Goal: Transaction & Acquisition: Purchase product/service

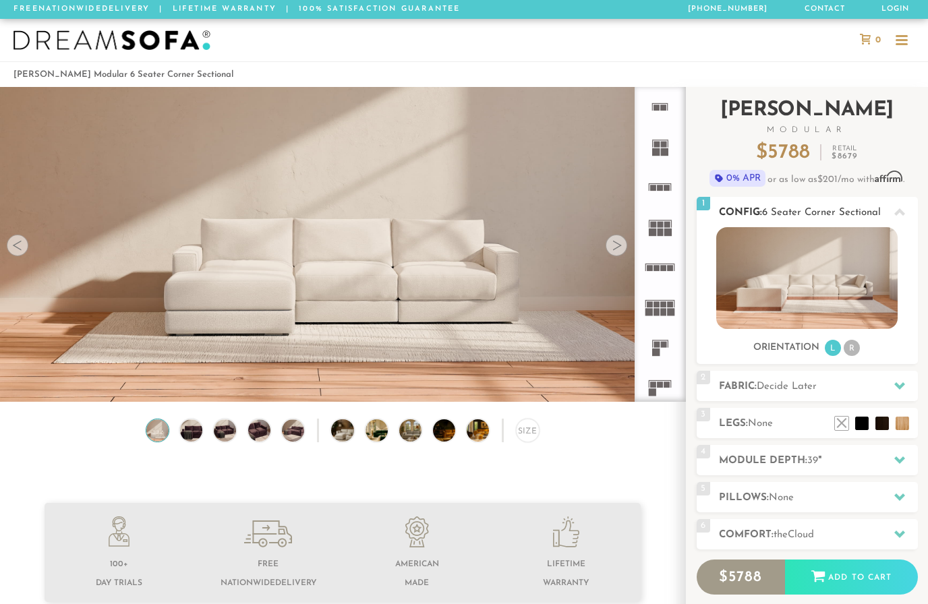
click at [771, 264] on img at bounding box center [806, 278] width 181 height 102
click at [817, 334] on div "Sofas L Sectionals U Sectionals" at bounding box center [807, 292] width 221 height 130
click at [616, 253] on div at bounding box center [617, 246] width 22 height 22
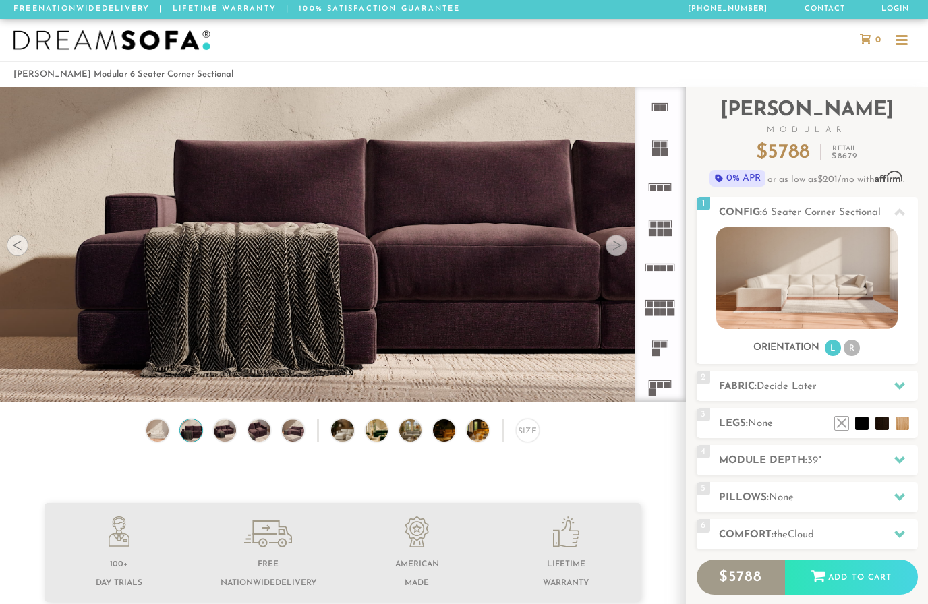
click at [616, 253] on div at bounding box center [617, 246] width 22 height 22
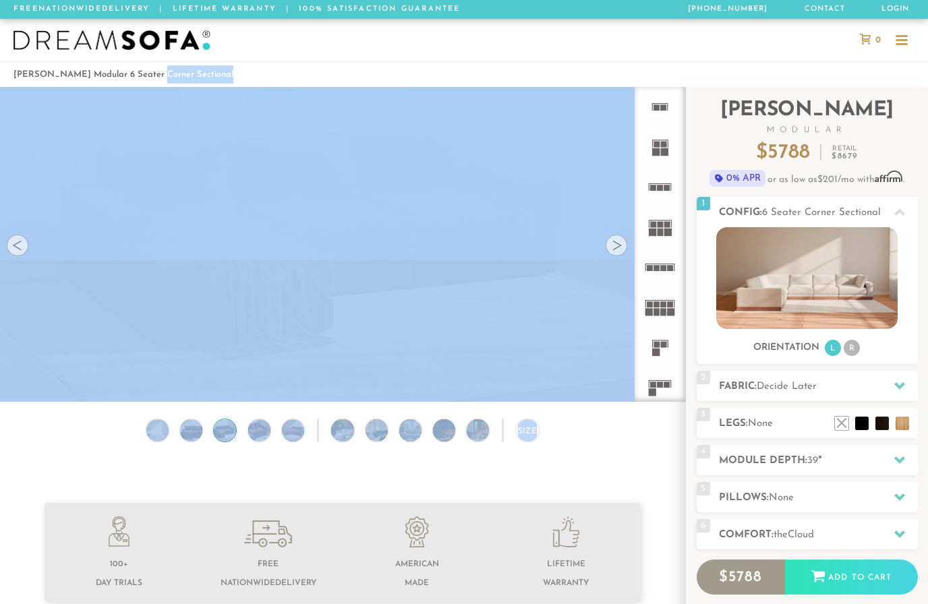
click at [616, 253] on div at bounding box center [617, 246] width 22 height 22
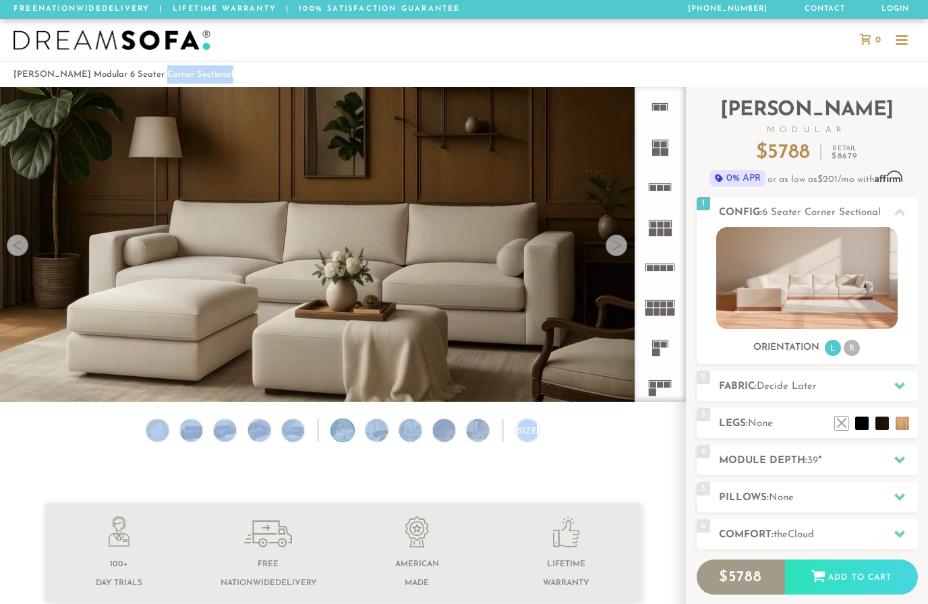
click at [616, 253] on div at bounding box center [617, 246] width 22 height 22
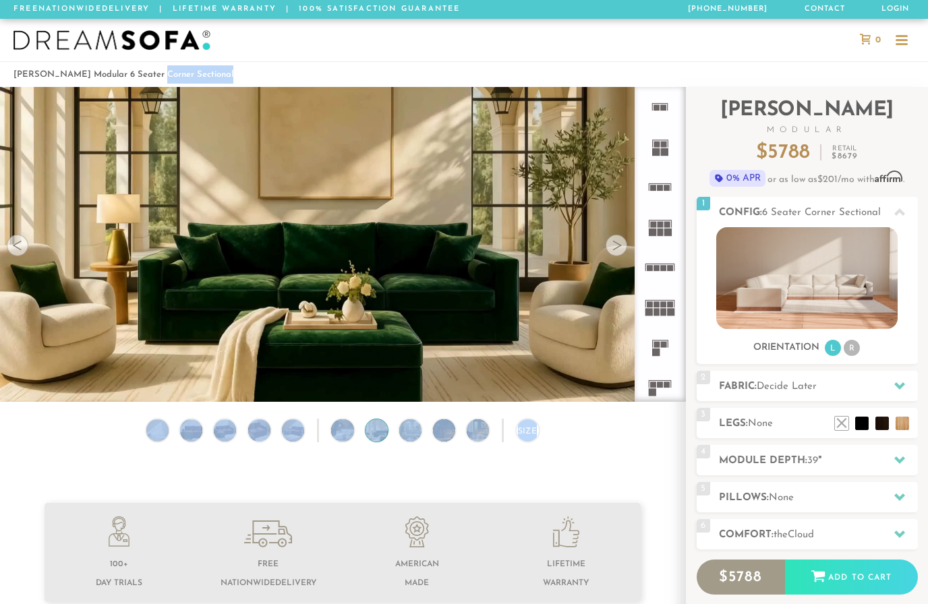
click at [616, 253] on div at bounding box center [617, 246] width 22 height 22
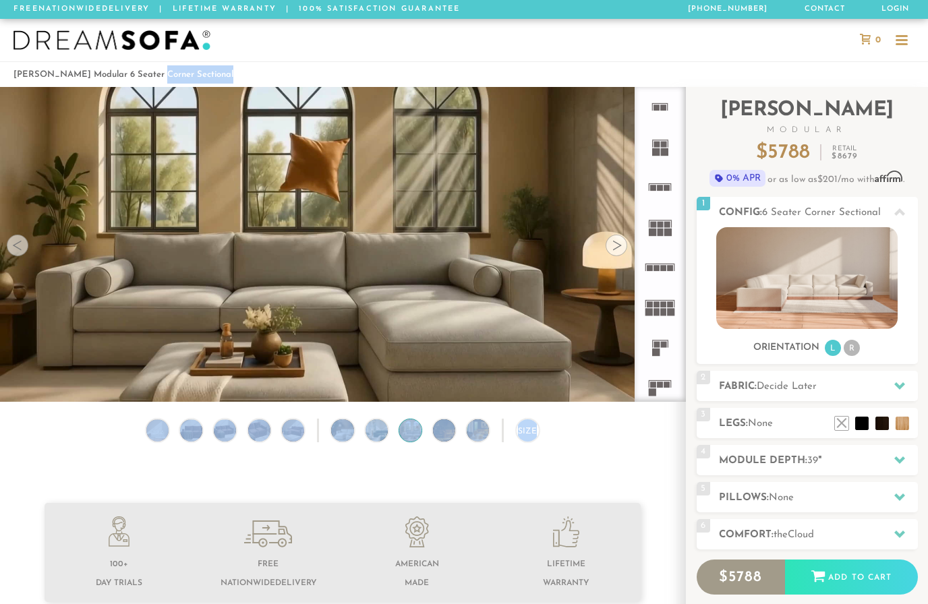
click at [616, 253] on div at bounding box center [617, 246] width 22 height 22
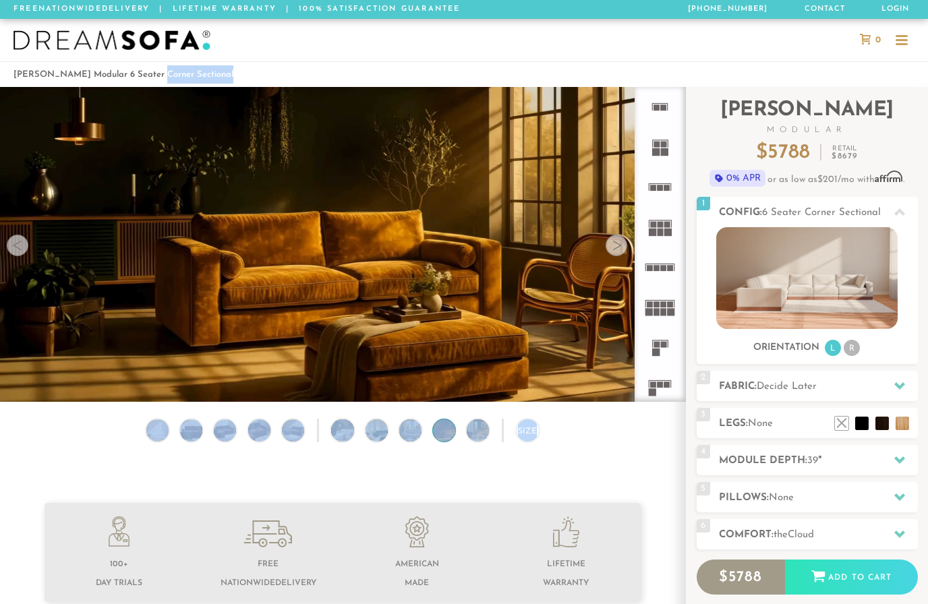
click at [616, 253] on div at bounding box center [617, 246] width 22 height 22
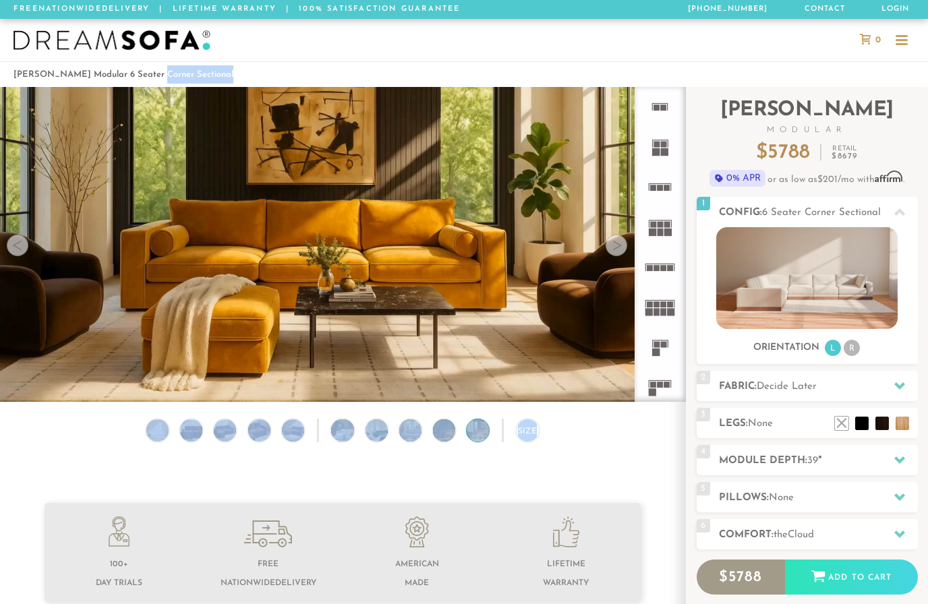
click at [616, 253] on div at bounding box center [617, 246] width 22 height 22
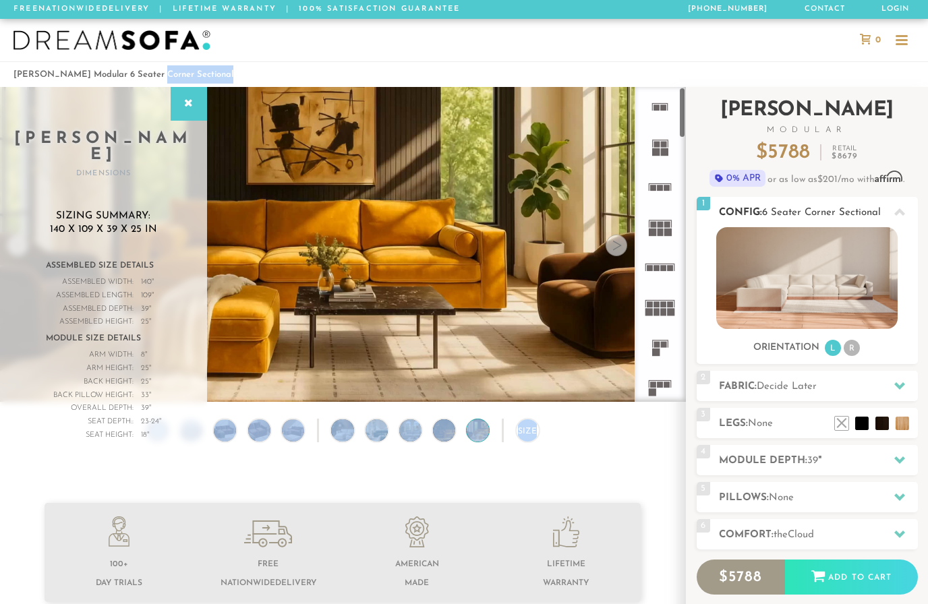
click at [802, 293] on img at bounding box center [806, 278] width 181 height 102
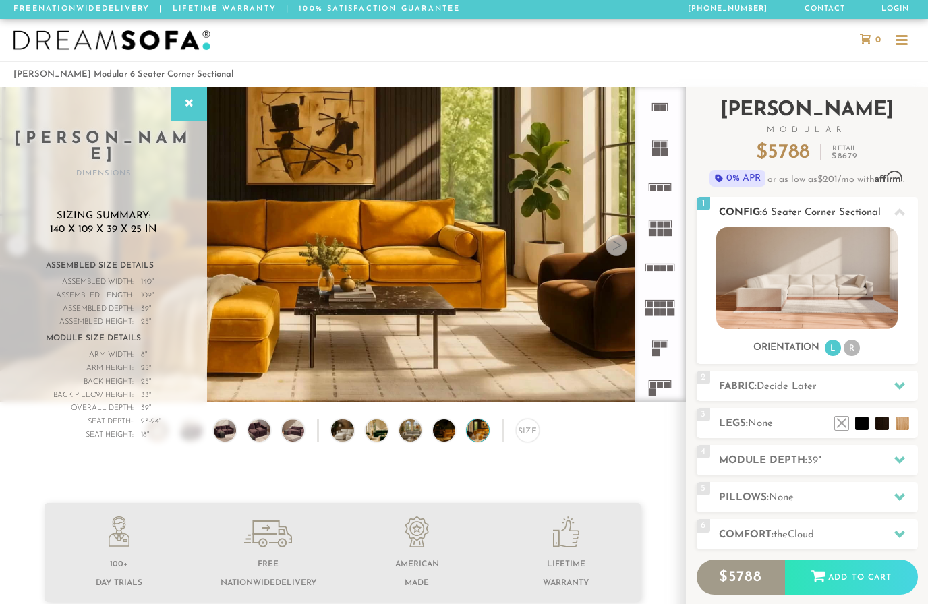
click at [809, 213] on span "6 Seater Corner Sectional" at bounding box center [821, 213] width 119 height 10
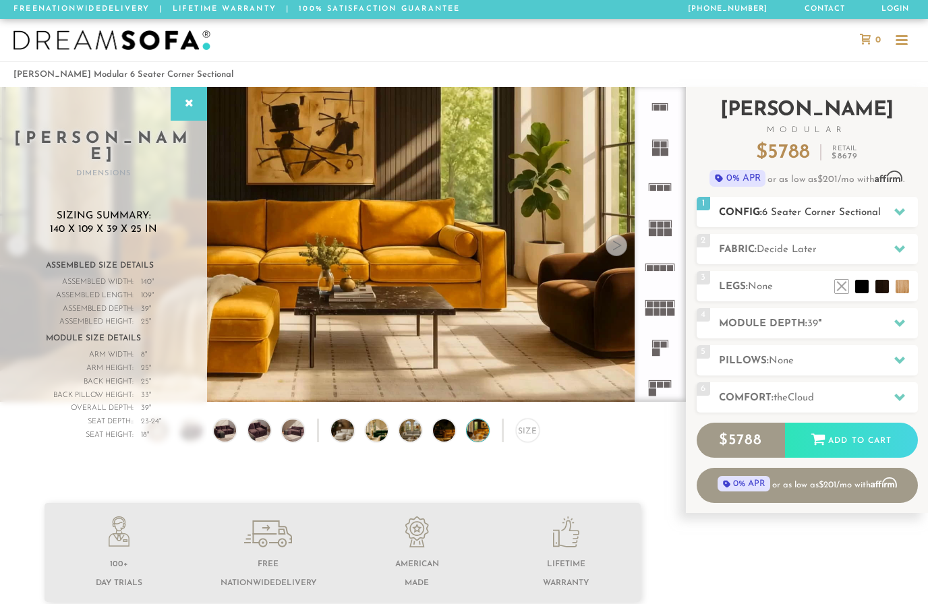
click at [838, 214] on span "6 Seater Corner Sectional" at bounding box center [821, 213] width 119 height 10
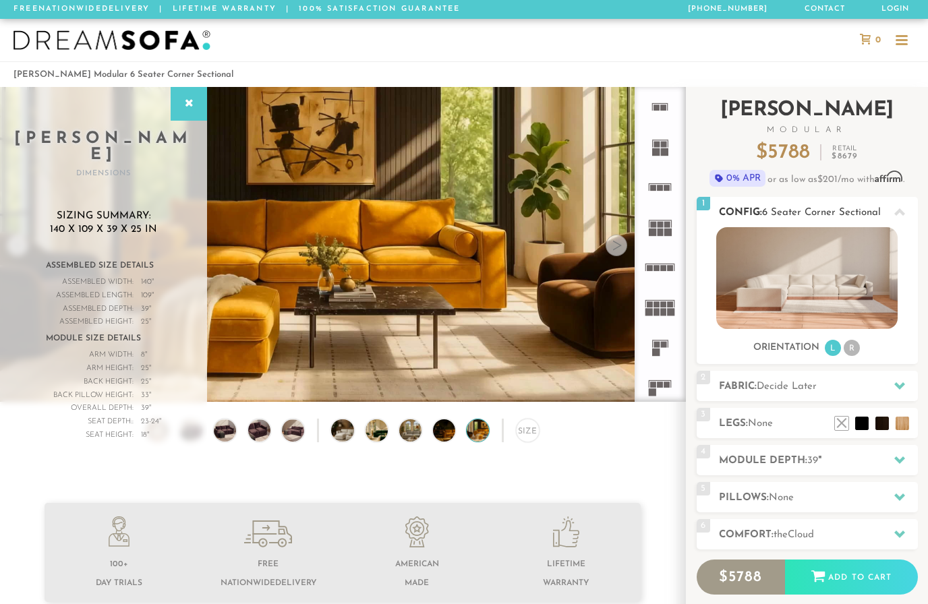
click at [825, 279] on img at bounding box center [806, 278] width 181 height 102
click at [776, 394] on h2 "Fabric: Decide Later" at bounding box center [818, 387] width 199 height 16
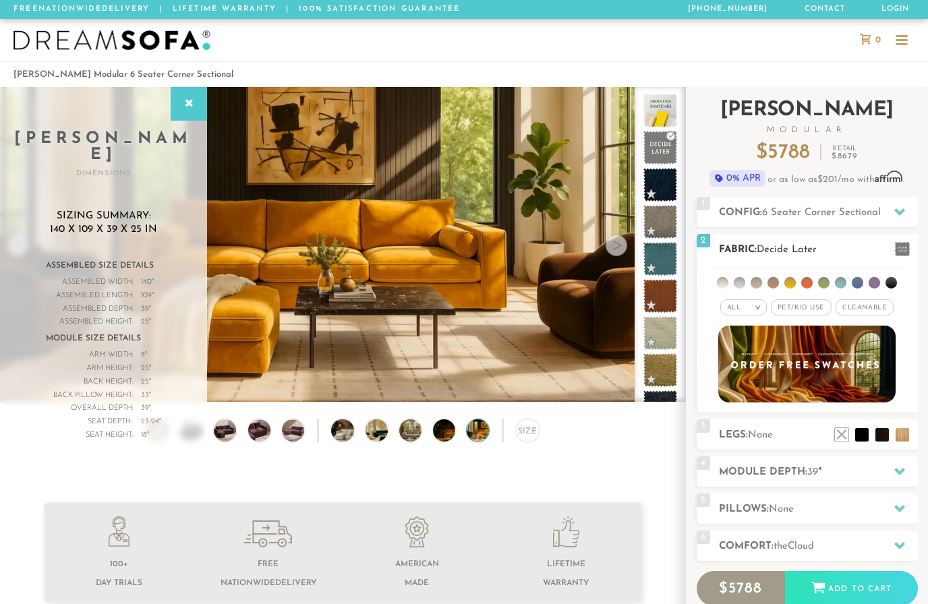
click at [890, 283] on li at bounding box center [890, 282] width 11 height 11
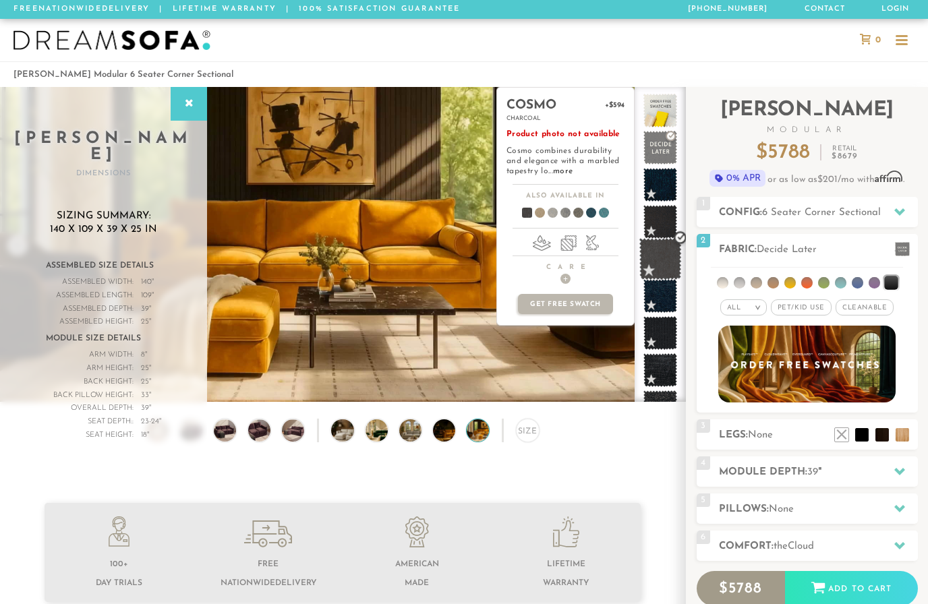
click at [664, 256] on span at bounding box center [660, 259] width 42 height 42
